Goal: Transaction & Acquisition: Purchase product/service

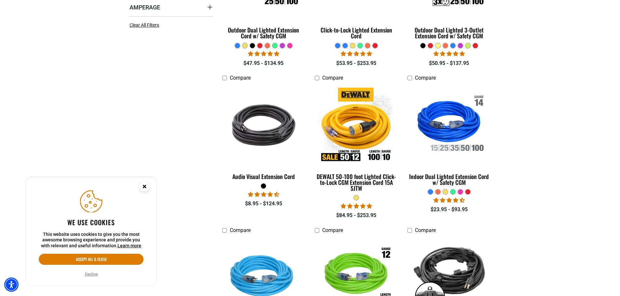
scroll to position [260, 0]
click at [452, 192] on div at bounding box center [452, 191] width 5 height 5
click at [452, 190] on div at bounding box center [452, 191] width 5 height 5
click at [430, 193] on div at bounding box center [430, 191] width 5 height 5
click at [439, 192] on div at bounding box center [437, 191] width 5 height 5
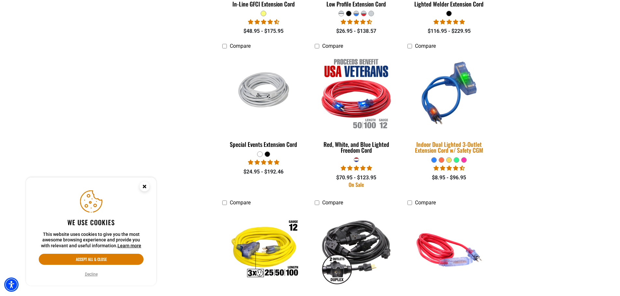
scroll to position [879, 0]
click at [444, 100] on img at bounding box center [449, 92] width 91 height 83
click at [443, 100] on img at bounding box center [449, 92] width 91 height 83
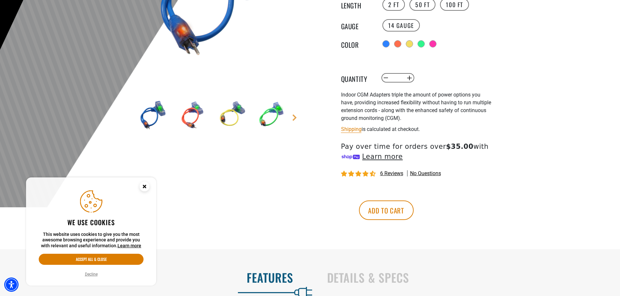
scroll to position [163, 0]
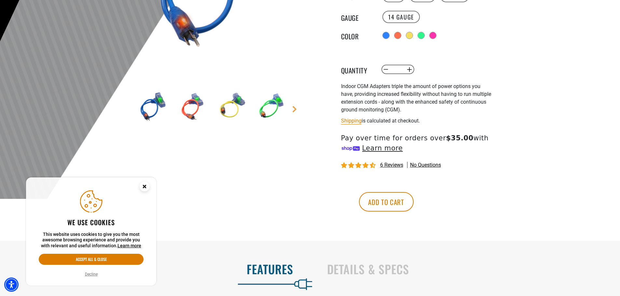
click at [197, 102] on img at bounding box center [192, 107] width 38 height 38
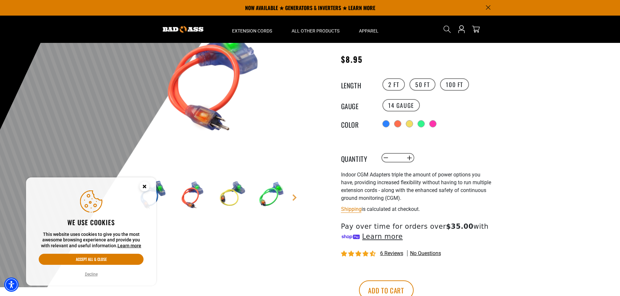
scroll to position [65, 0]
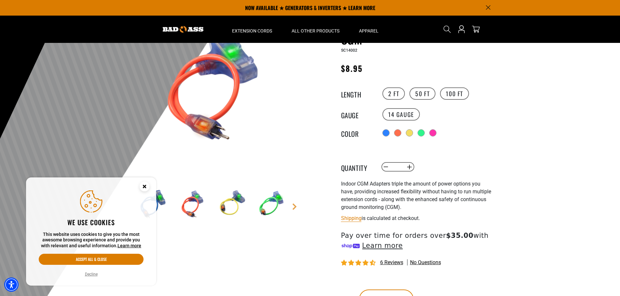
click at [162, 199] on img at bounding box center [153, 204] width 38 height 38
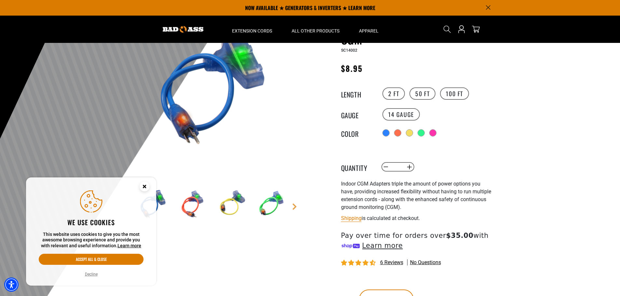
click at [275, 209] on img at bounding box center [271, 204] width 38 height 38
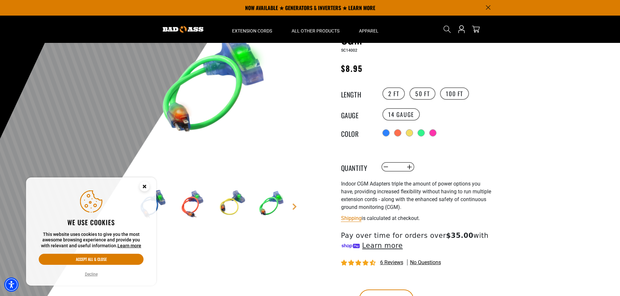
click at [239, 206] on img at bounding box center [232, 204] width 38 height 38
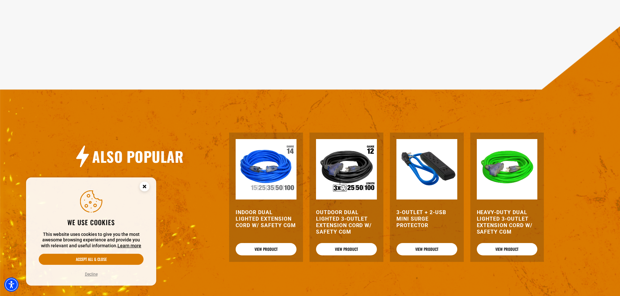
scroll to position [618, 0]
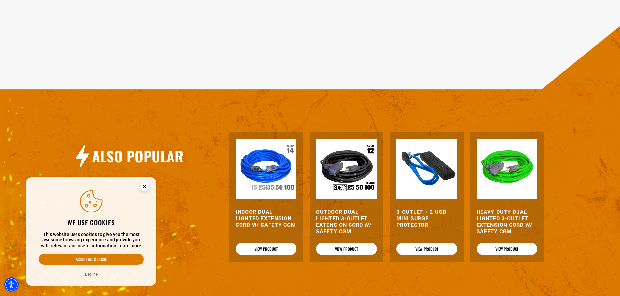
click at [426, 178] on img at bounding box center [426, 169] width 61 height 61
click at [425, 179] on img at bounding box center [426, 169] width 61 height 61
